Goal: Task Accomplishment & Management: Complete application form

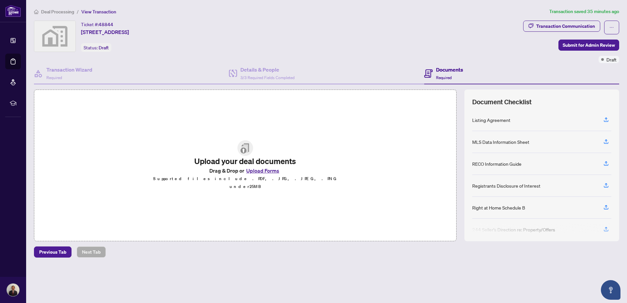
click at [272, 174] on button "Upload Forms" at bounding box center [262, 170] width 37 height 8
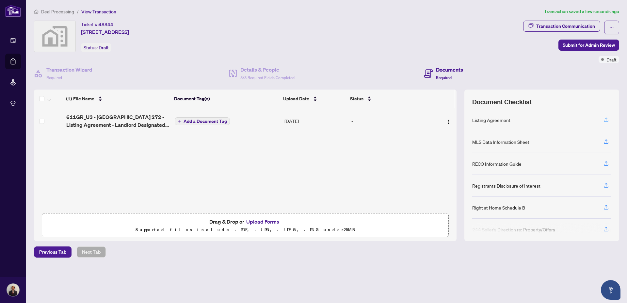
click at [608, 120] on icon "button" at bounding box center [606, 120] width 6 height 6
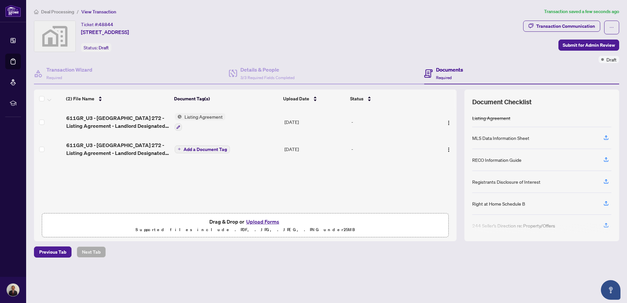
drag, startPoint x: 447, startPoint y: 122, endPoint x: 209, endPoint y: 116, distance: 238.5
click at [209, 116] on span "Listing Agreement" at bounding box center [203, 116] width 43 height 7
click at [607, 138] on icon "button" at bounding box center [606, 138] width 6 height 6
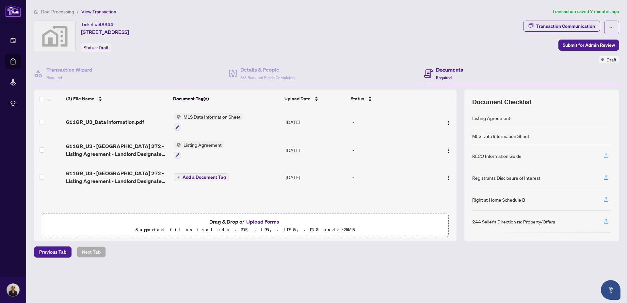
click at [607, 155] on icon "button" at bounding box center [606, 156] width 6 height 6
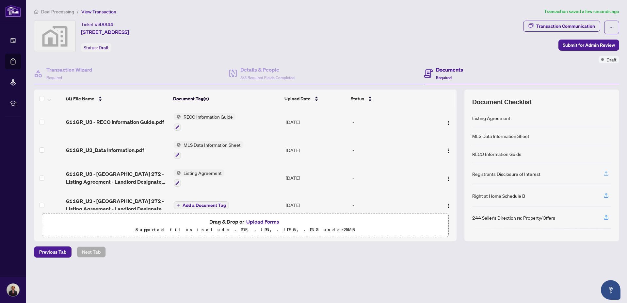
click at [608, 176] on icon "button" at bounding box center [606, 174] width 6 height 6
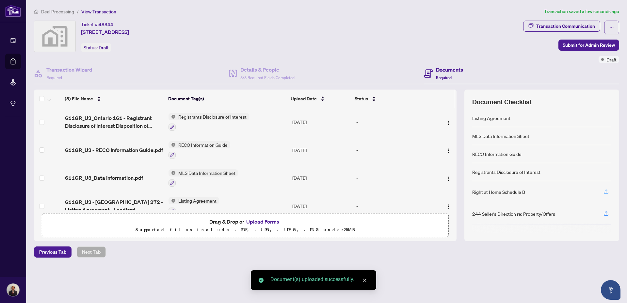
click at [607, 193] on icon "button" at bounding box center [606, 193] width 5 height 2
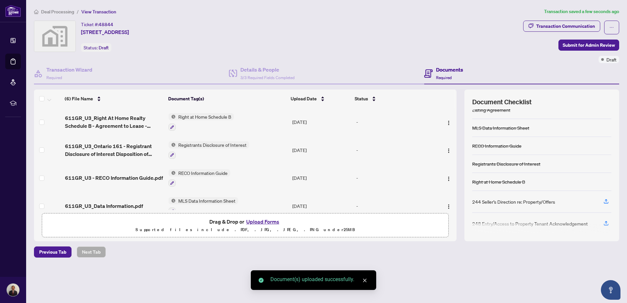
scroll to position [12, 0]
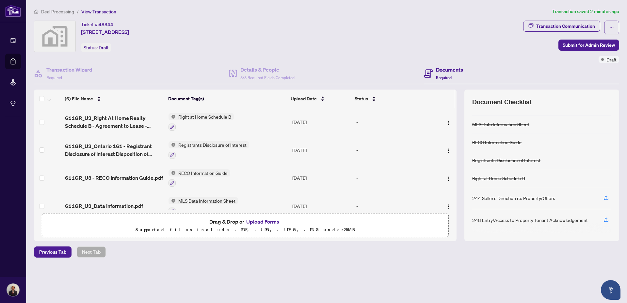
click at [61, 11] on span "Deal Processing" at bounding box center [57, 12] width 33 height 6
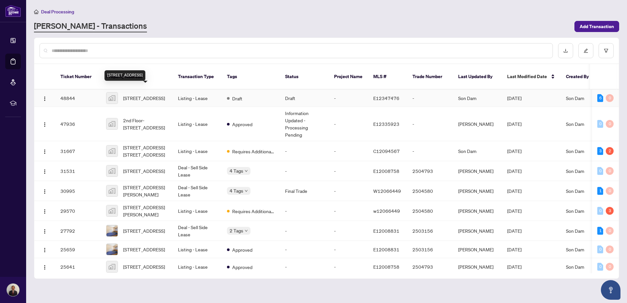
click at [148, 94] on span "[STREET_ADDRESS]" at bounding box center [144, 97] width 42 height 7
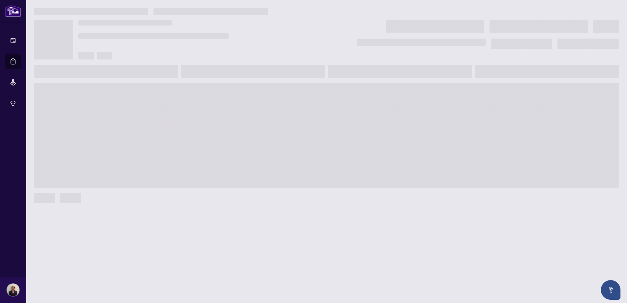
click at [148, 89] on span at bounding box center [326, 135] width 585 height 105
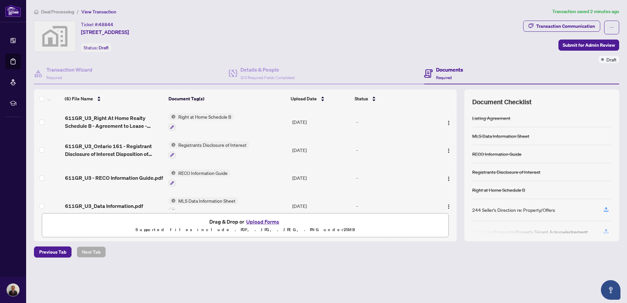
click at [51, 10] on span "Deal Processing" at bounding box center [57, 12] width 33 height 6
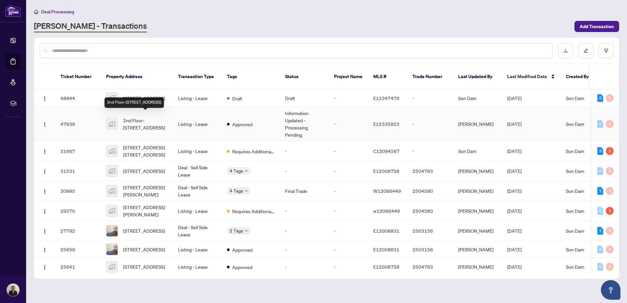
click at [142, 117] on span "2nd Floor-600 Gerrard Street East, Toronto, ON, Canada" at bounding box center [145, 124] width 44 height 14
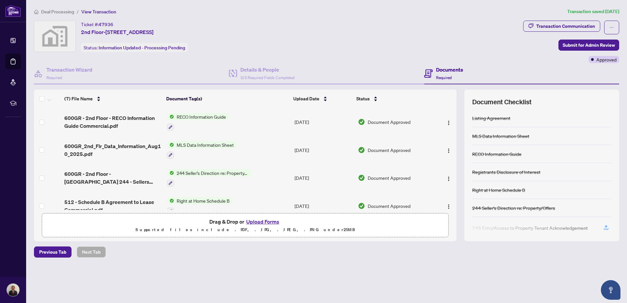
click at [105, 9] on span "View Transaction" at bounding box center [98, 12] width 35 height 6
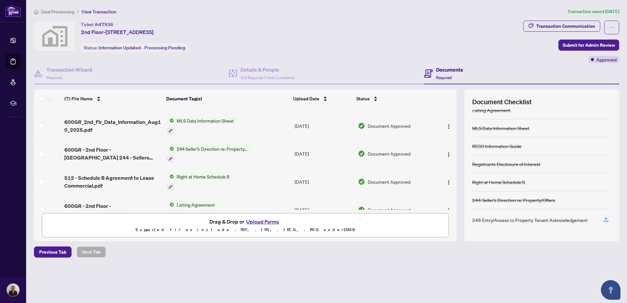
scroll to position [33, 0]
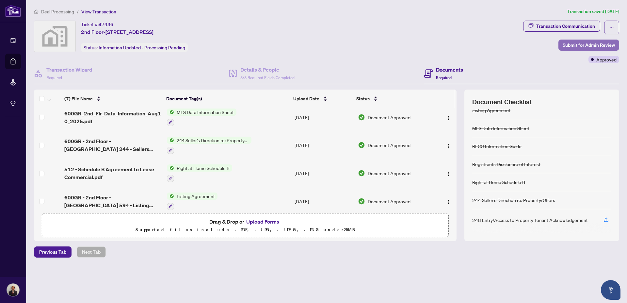
click at [583, 45] on span "Submit for Admin Review" at bounding box center [589, 45] width 52 height 10
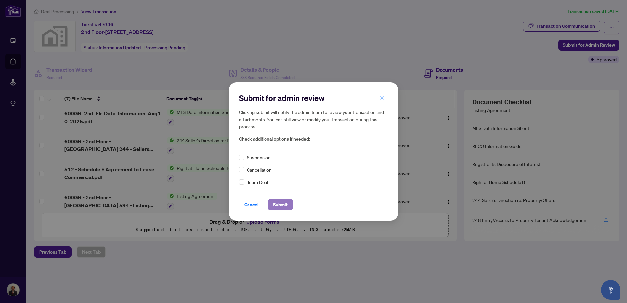
click at [273, 205] on span "Submit" at bounding box center [280, 204] width 15 height 10
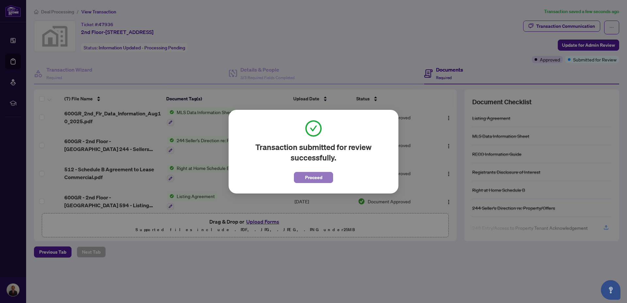
click at [314, 172] on span "Proceed" at bounding box center [313, 177] width 17 height 10
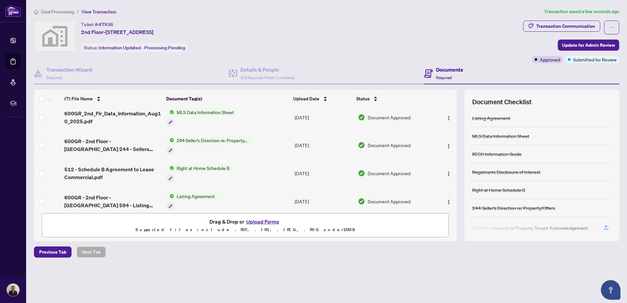
click at [63, 10] on span "Deal Processing" at bounding box center [57, 12] width 33 height 6
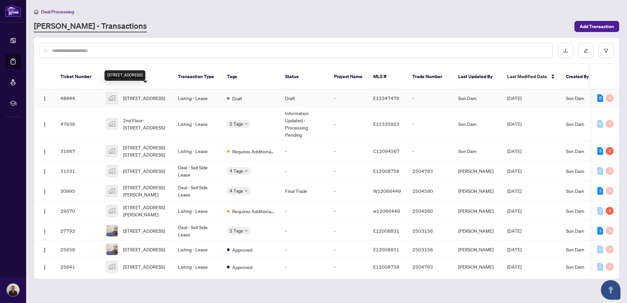
click at [142, 94] on span "[STREET_ADDRESS]" at bounding box center [144, 97] width 42 height 7
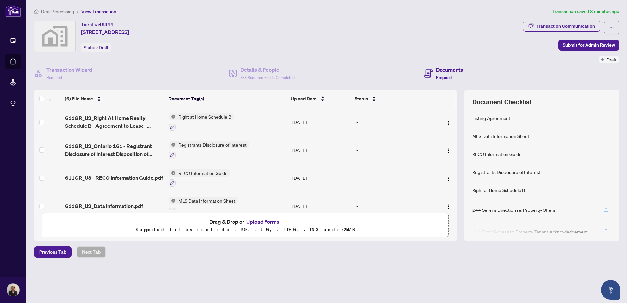
click at [607, 209] on icon "button" at bounding box center [606, 209] width 6 height 6
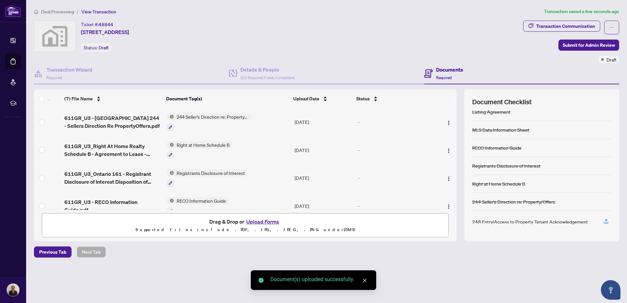
scroll to position [8, 0]
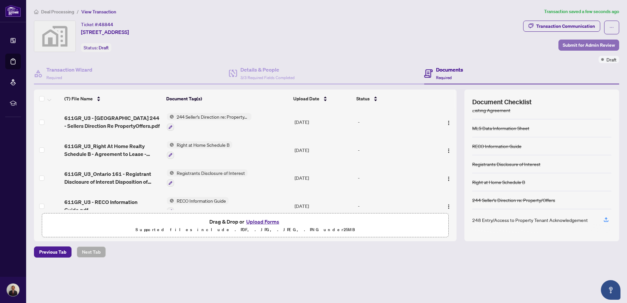
click at [587, 46] on span "Submit for Admin Review" at bounding box center [589, 45] width 52 height 10
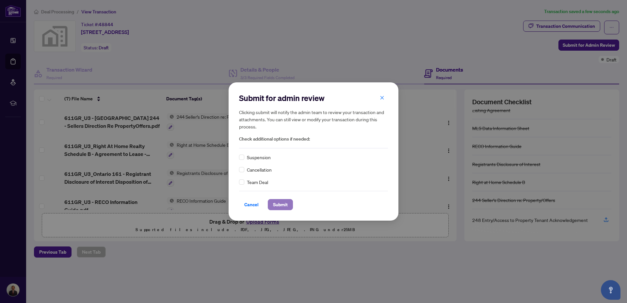
click at [281, 204] on span "Submit" at bounding box center [280, 204] width 15 height 10
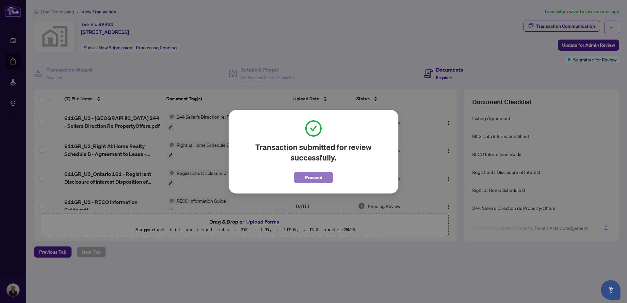
click at [313, 175] on span "Proceed" at bounding box center [313, 177] width 17 height 10
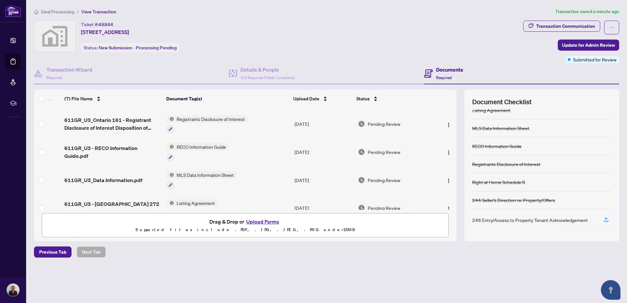
scroll to position [94, 0]
